Goal: Information Seeking & Learning: Understand process/instructions

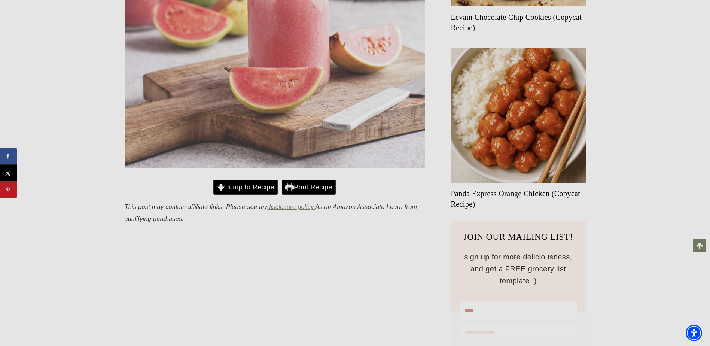
scroll to position [486, 0]
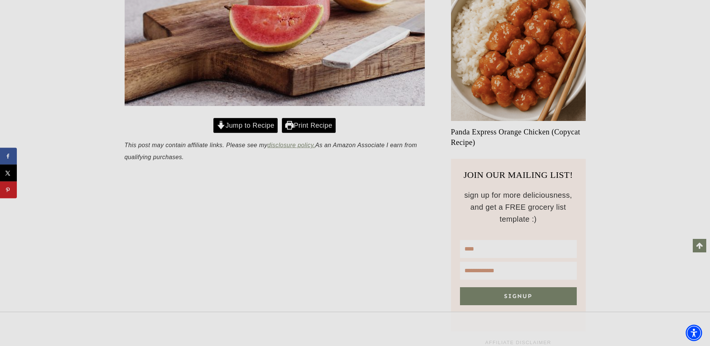
click at [254, 127] on link "Jump to Recipe" at bounding box center [245, 125] width 64 height 15
